Goal: Task Accomplishment & Management: Manage account settings

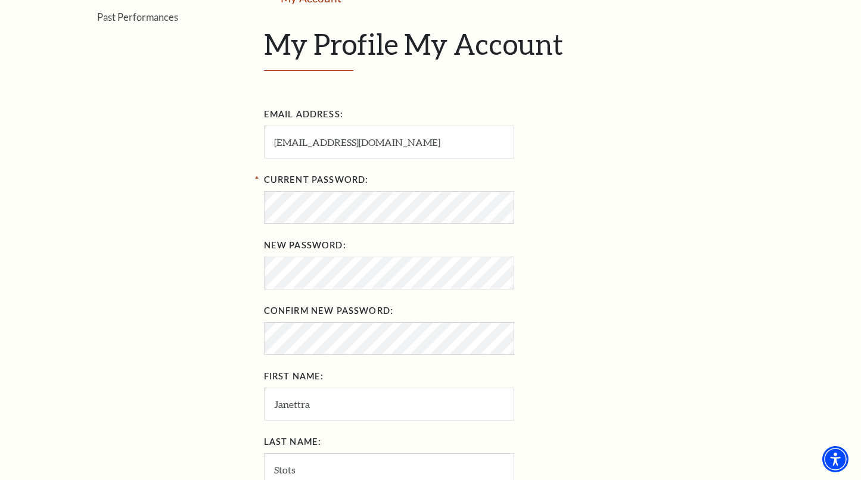
scroll to position [130, 0]
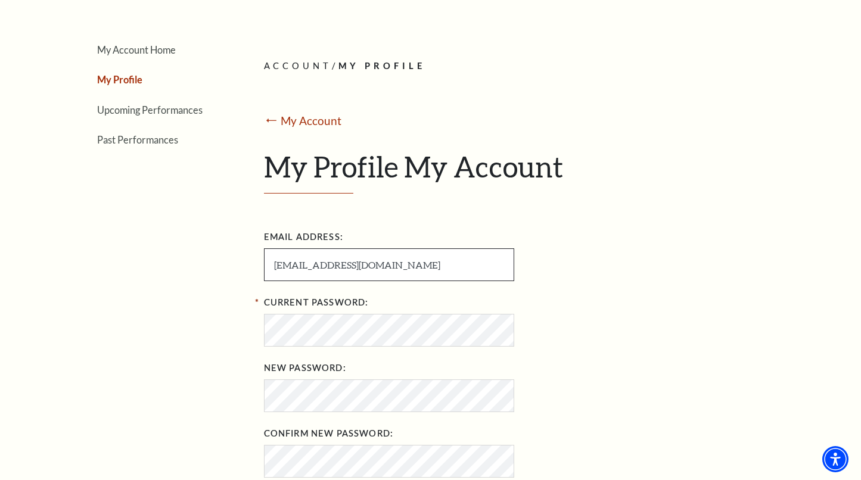
click at [344, 263] on input "[EMAIL_ADDRESS][DOMAIN_NAME]" at bounding box center [389, 264] width 250 height 33
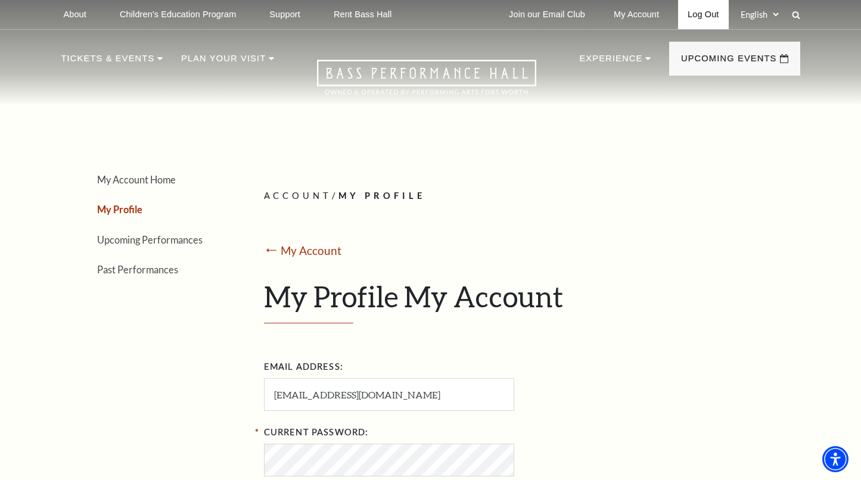
click at [712, 15] on link "Log Out" at bounding box center [703, 14] width 50 height 29
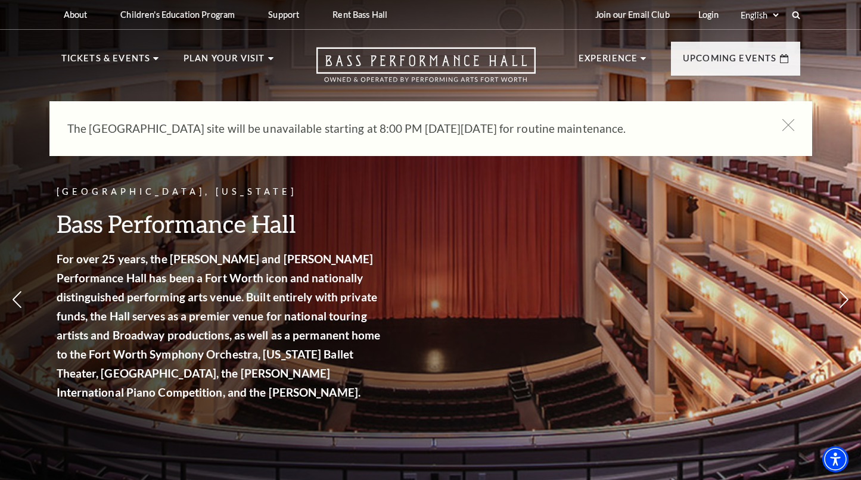
click at [711, 16] on link "Login" at bounding box center [709, 14] width 40 height 29
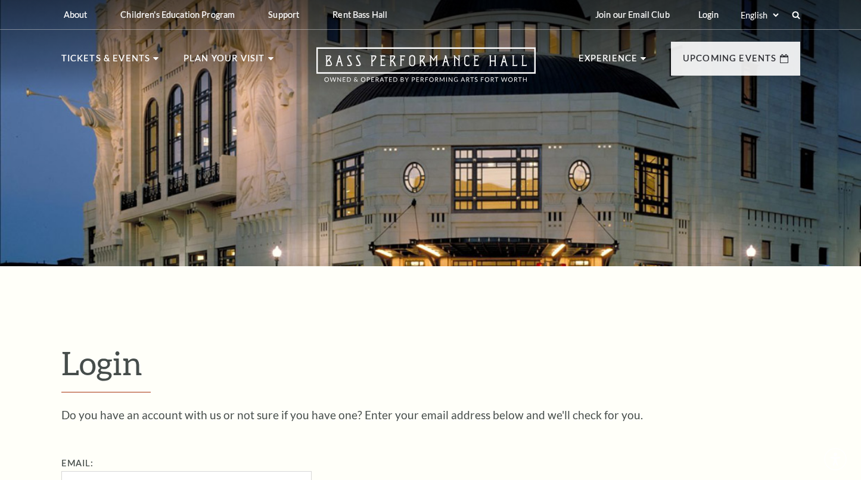
click at [191, 471] on input "Email:" at bounding box center [186, 487] width 250 height 33
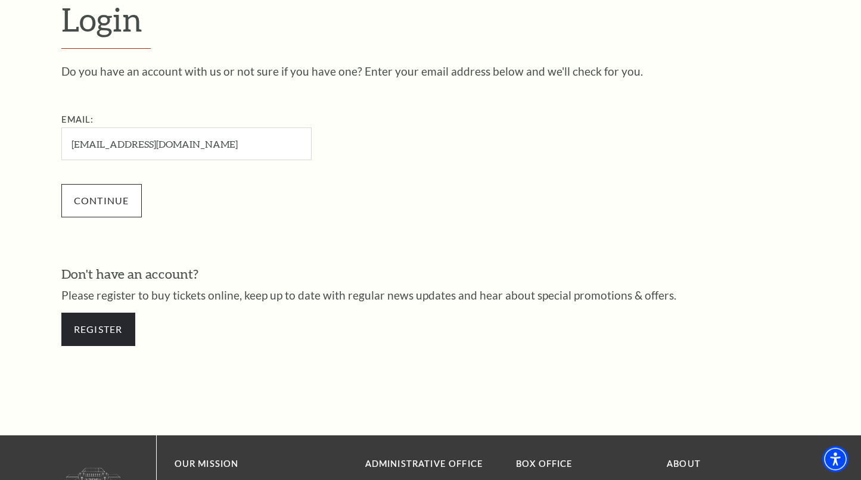
type input "[EMAIL_ADDRESS][DOMAIN_NAME]"
click at [91, 195] on input "Continue" at bounding box center [101, 200] width 80 height 33
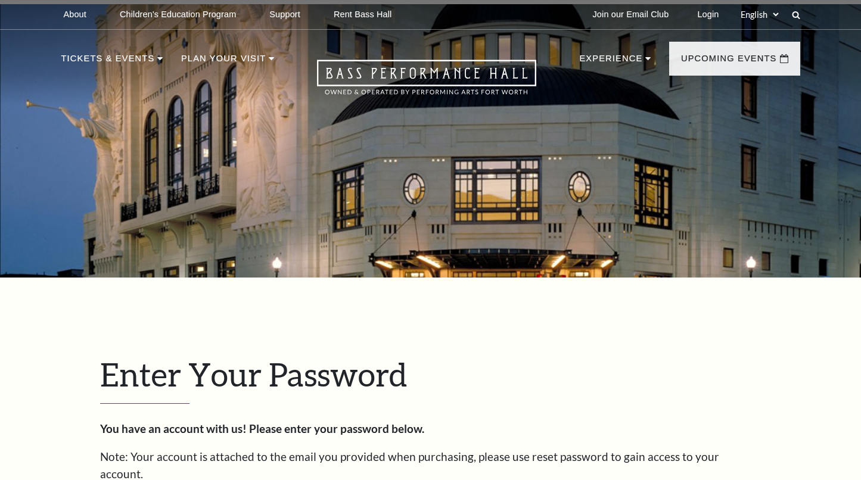
scroll to position [355, 0]
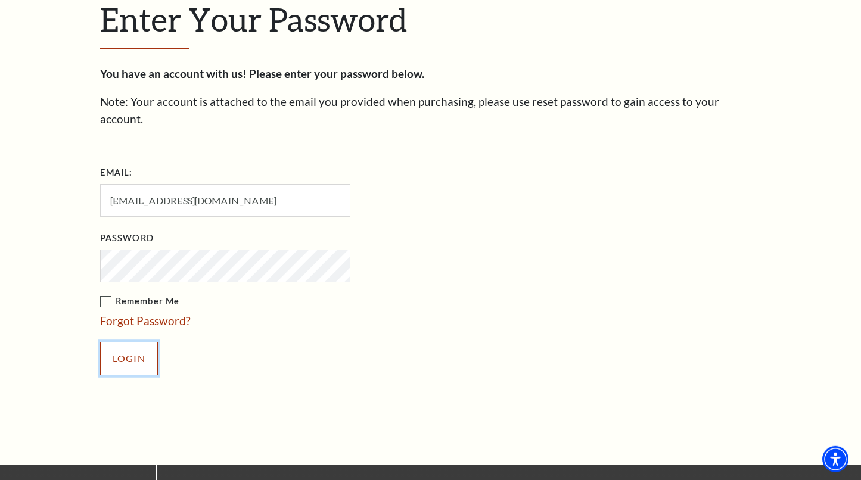
click at [121, 347] on input "Login" at bounding box center [129, 358] width 58 height 33
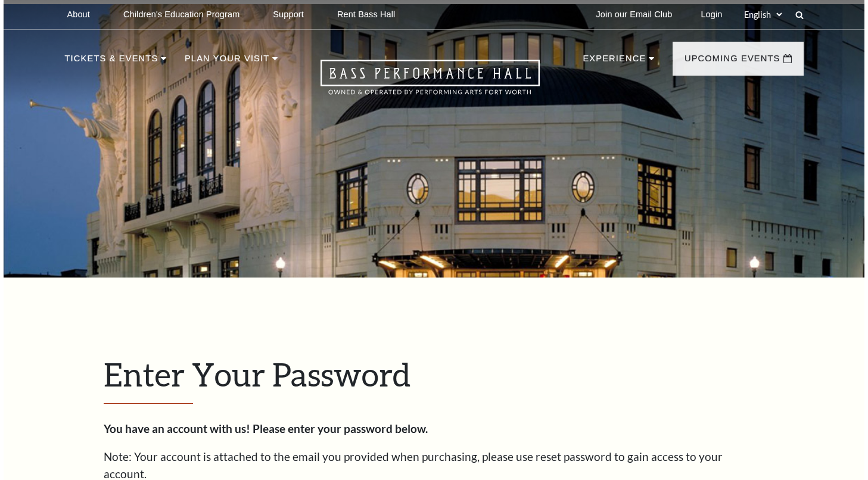
scroll to position [381, 0]
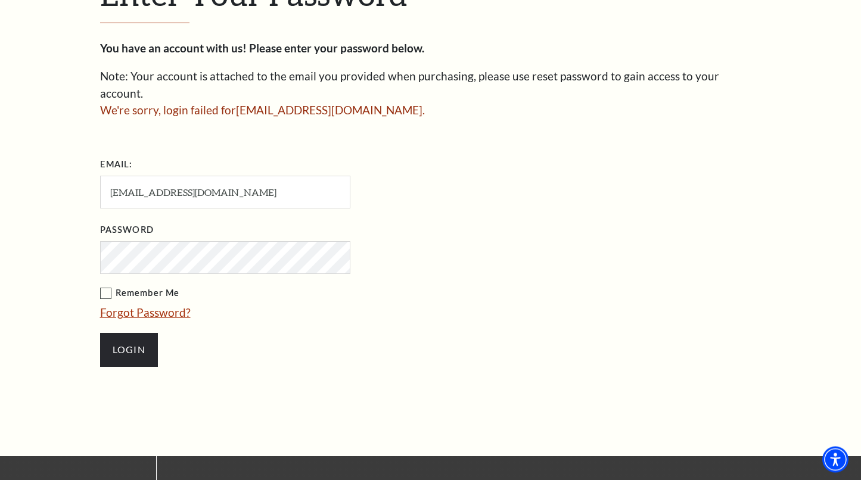
click at [163, 306] on link "Forgot Password?" at bounding box center [145, 313] width 91 height 14
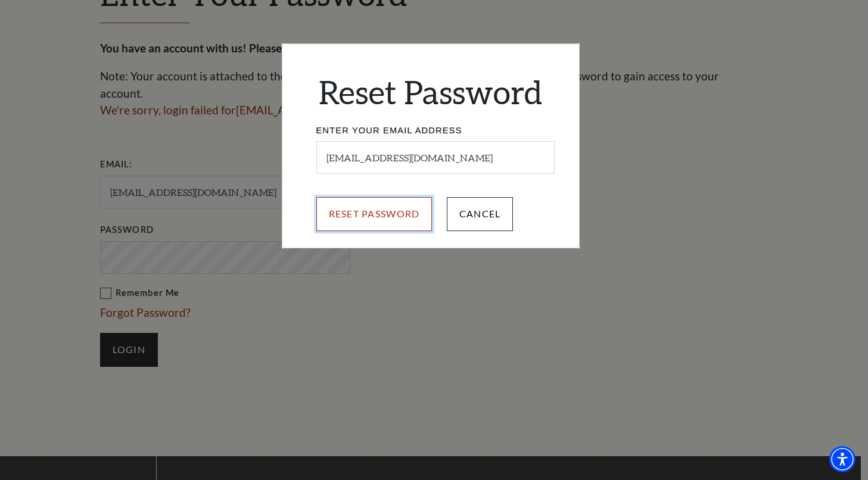
click at [370, 211] on input "Reset Password" at bounding box center [374, 213] width 116 height 33
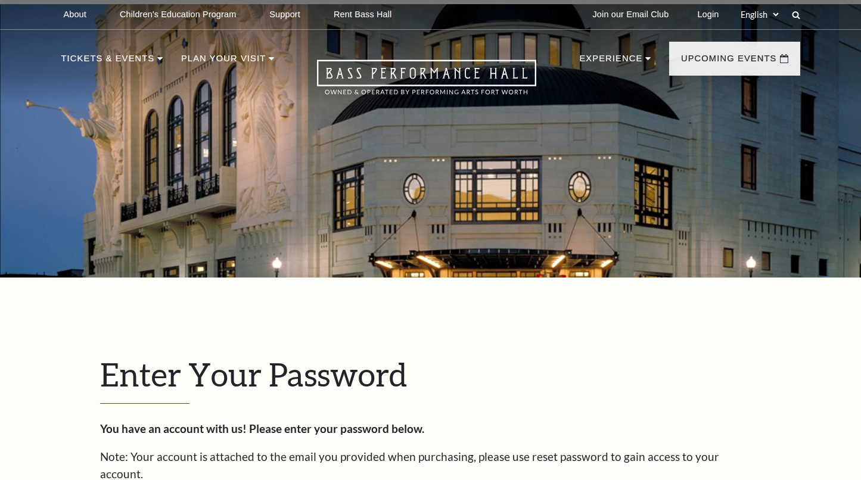
scroll to position [381, 0]
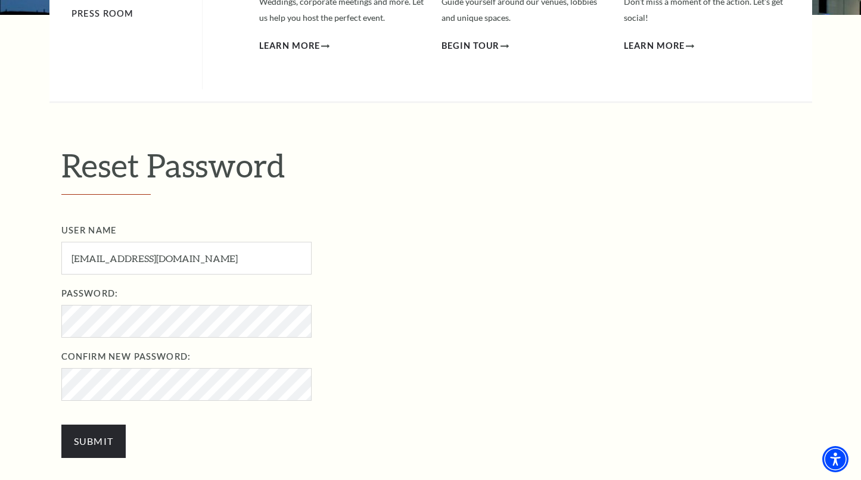
scroll to position [306, 0]
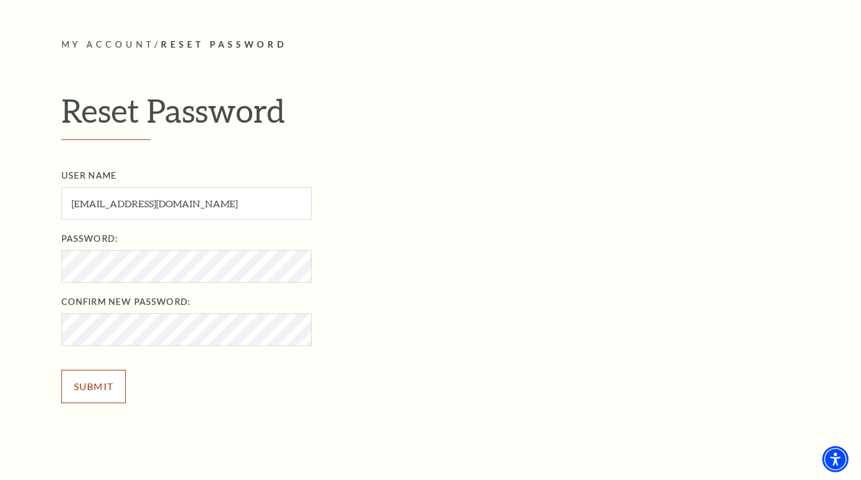
click at [98, 384] on input "Submit" at bounding box center [93, 386] width 65 height 33
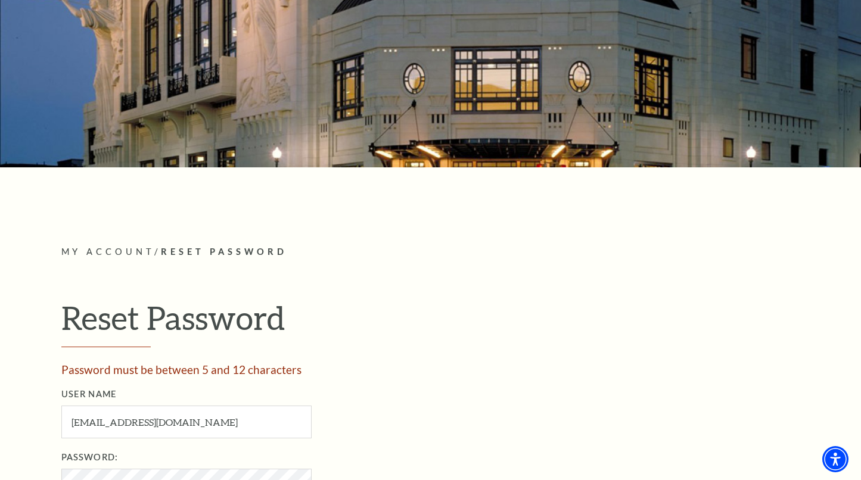
scroll to position [236, 0]
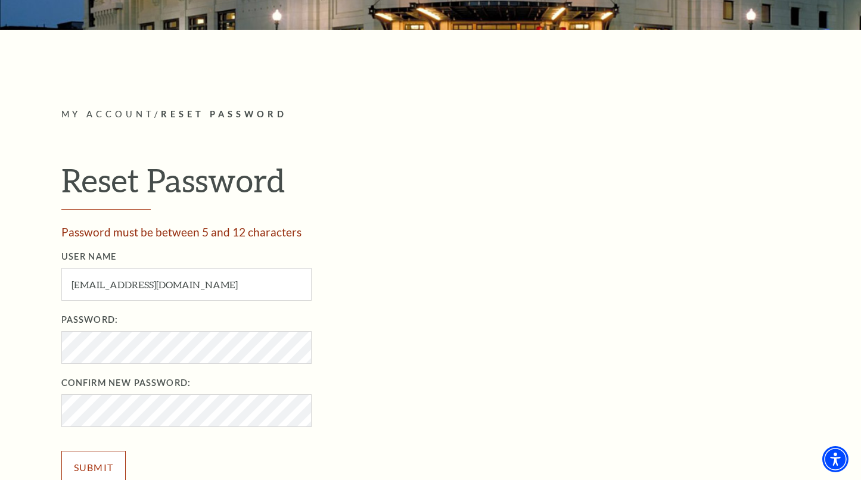
click at [113, 462] on input "Submit" at bounding box center [93, 467] width 65 height 33
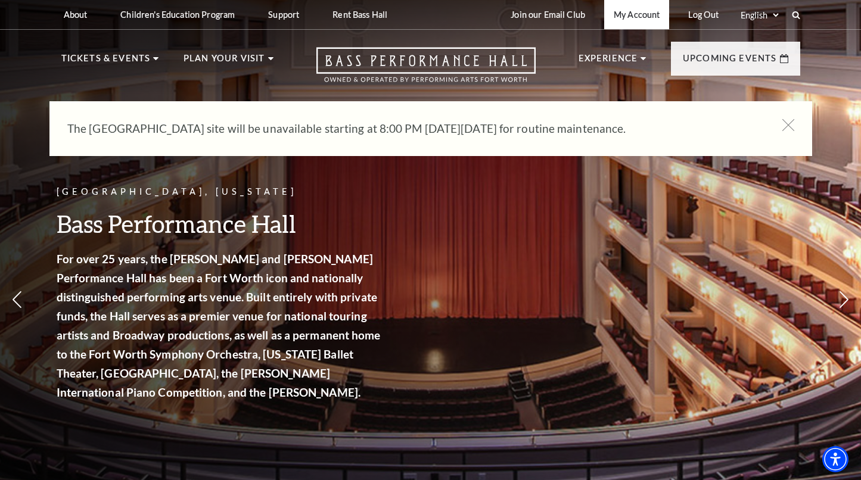
click at [652, 18] on link "My Account" at bounding box center [636, 14] width 65 height 29
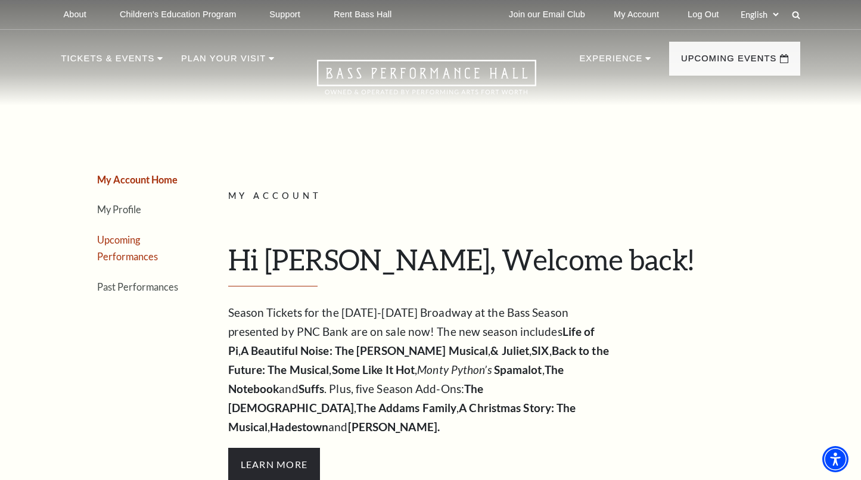
click at [135, 260] on link "Upcoming Performances" at bounding box center [127, 248] width 61 height 29
